Goal: Task Accomplishment & Management: Manage account settings

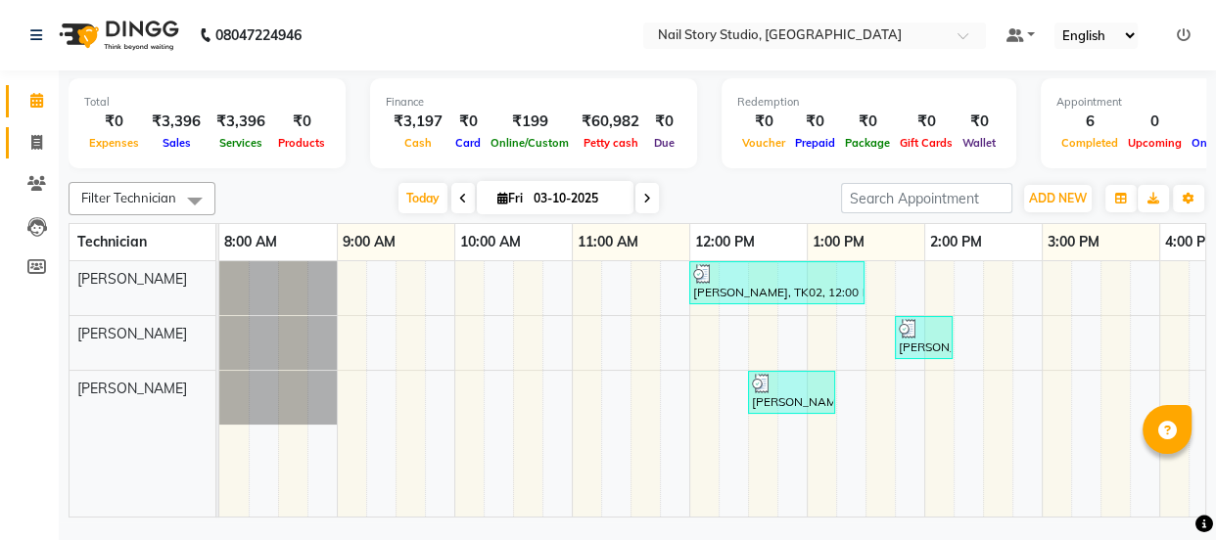
click at [44, 139] on span at bounding box center [37, 143] width 34 height 23
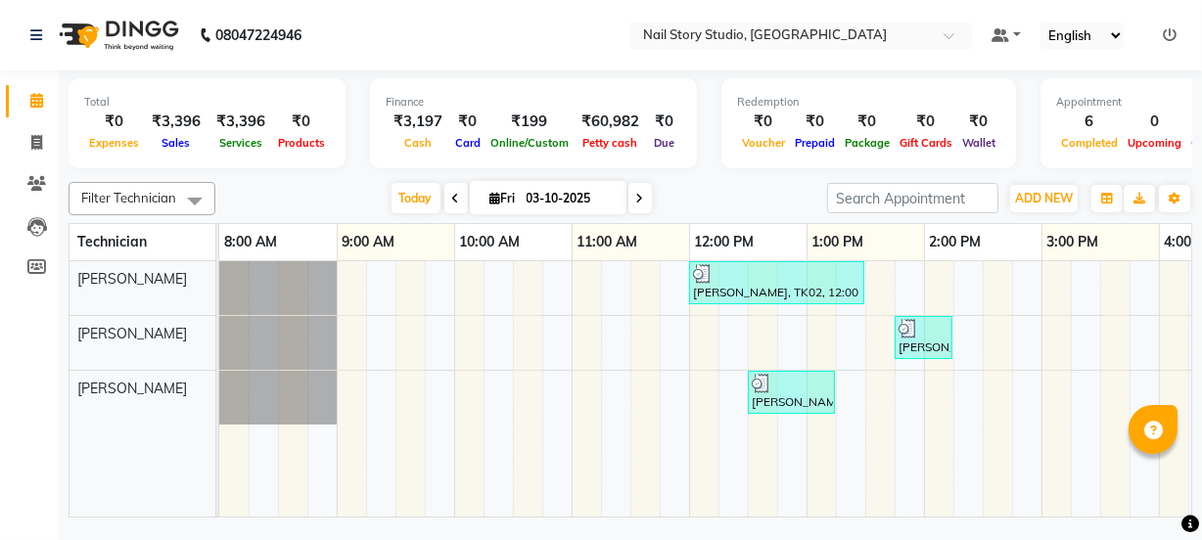
select select "8686"
select select "service"
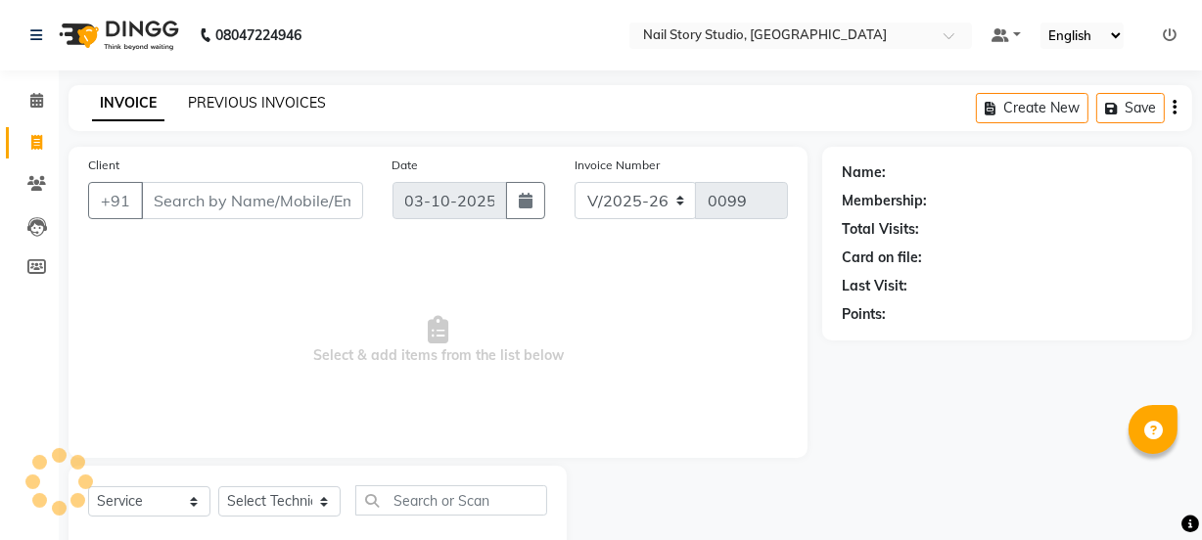
click at [278, 107] on link "PREVIOUS INVOICES" at bounding box center [257, 103] width 138 height 18
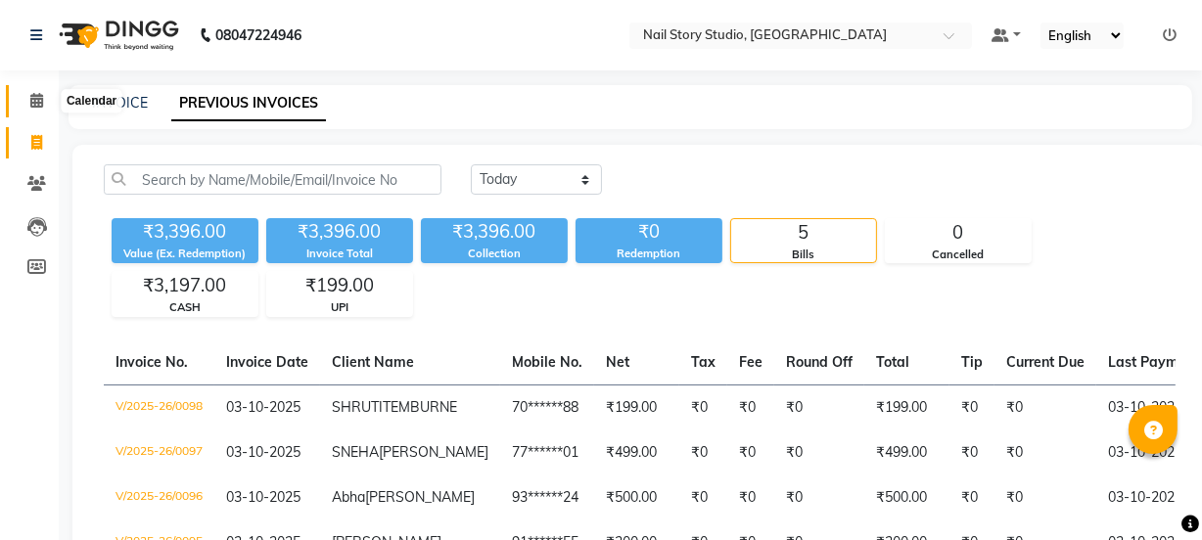
click at [40, 102] on icon at bounding box center [36, 100] width 13 height 15
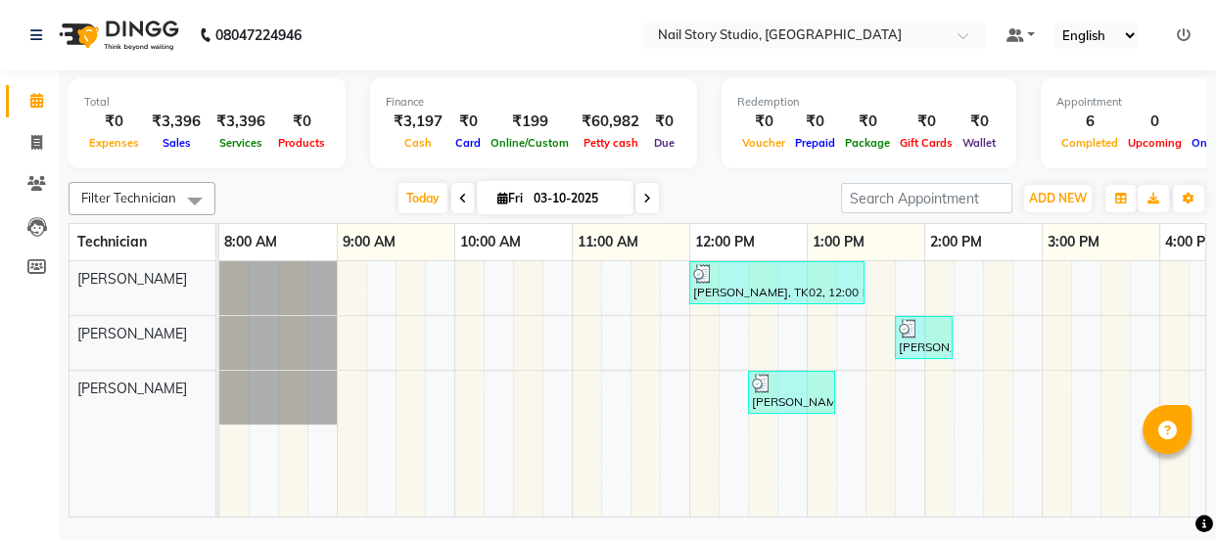
click at [1182, 31] on icon at bounding box center [1184, 35] width 14 height 14
